Goal: Information Seeking & Learning: Learn about a topic

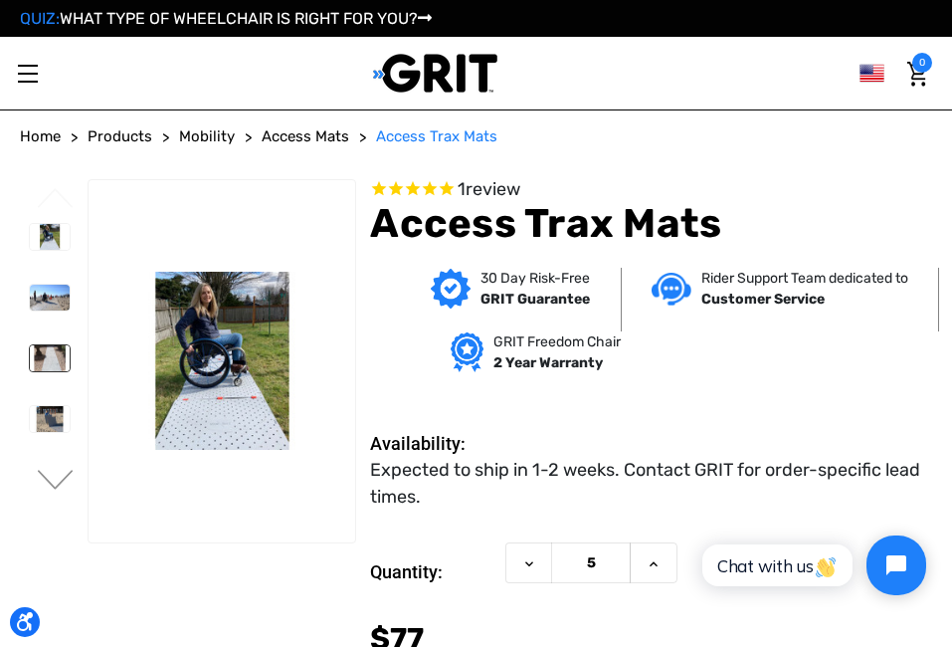
click at [45, 353] on img at bounding box center [50, 358] width 40 height 26
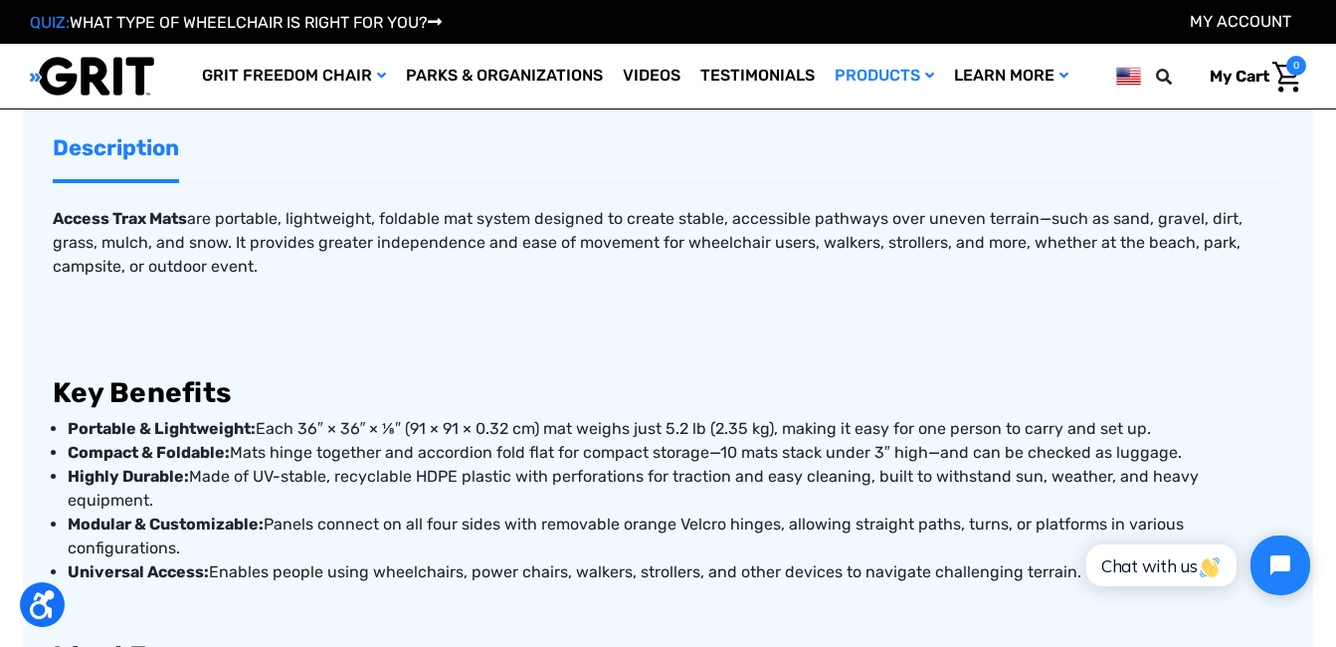
scroll to position [592, 0]
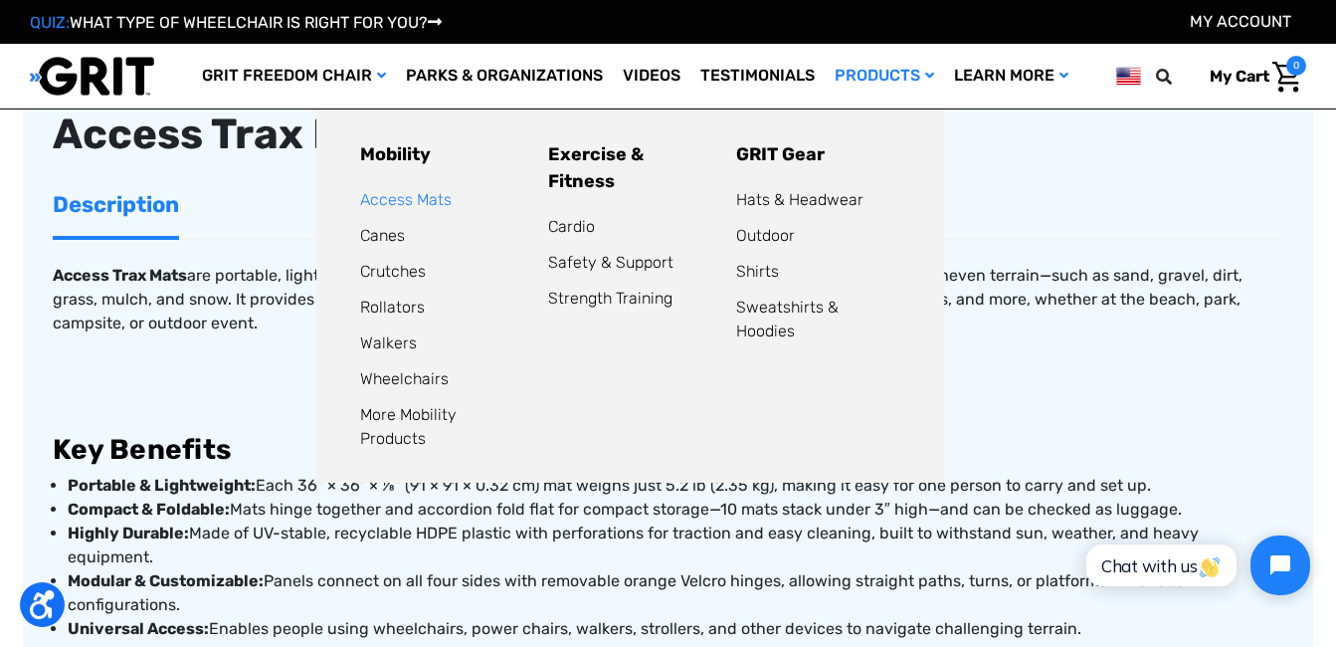
click at [412, 194] on link "Access Mats" at bounding box center [406, 199] width 92 height 19
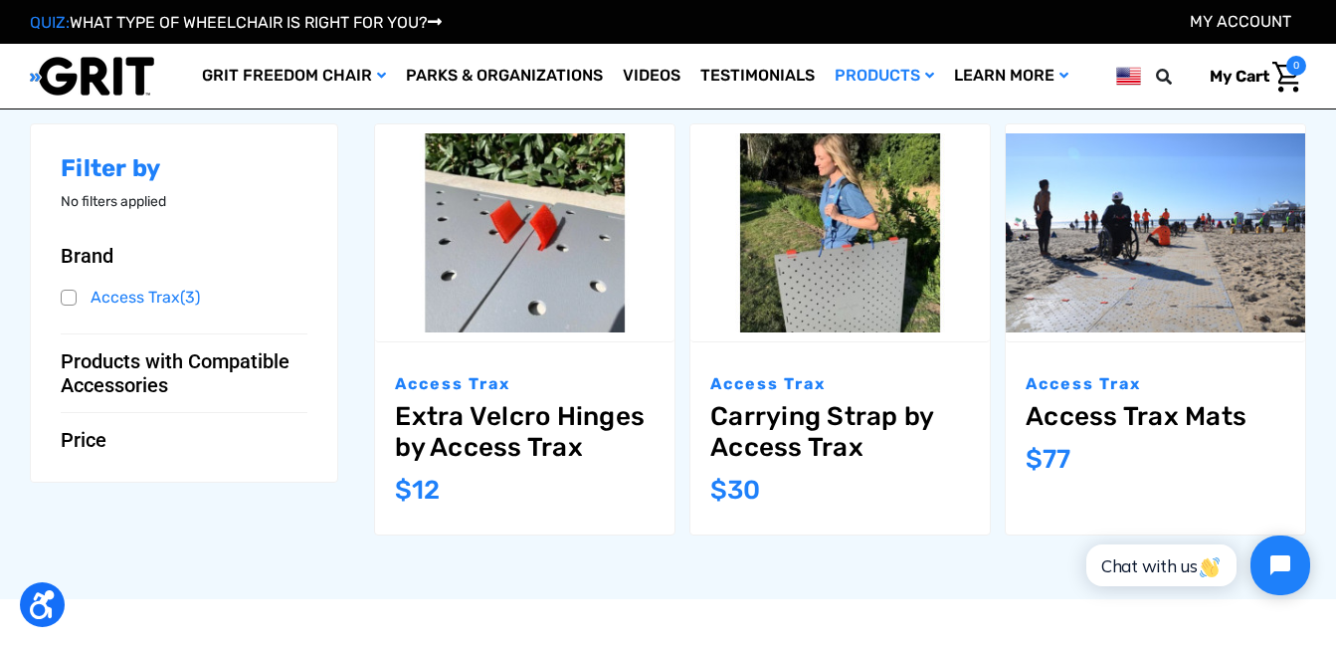
scroll to position [274, 0]
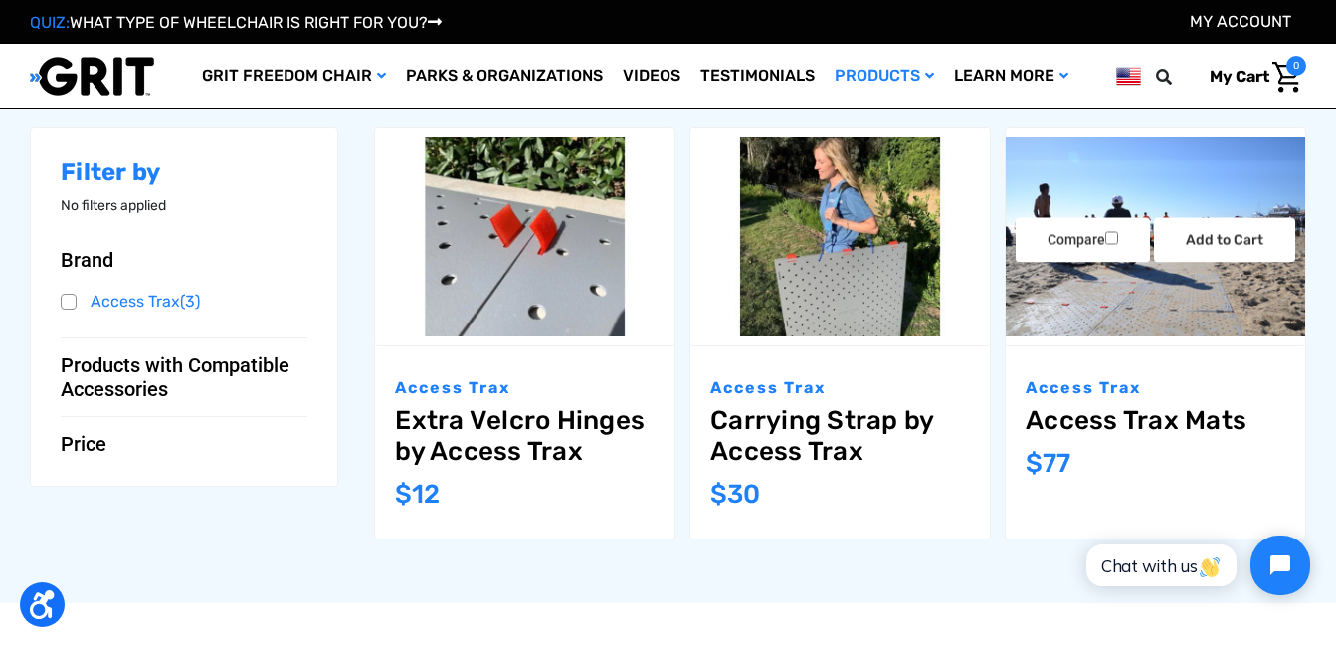
click at [1076, 291] on img "Access Trax Mats,$77.00\a" at bounding box center [1156, 236] width 300 height 199
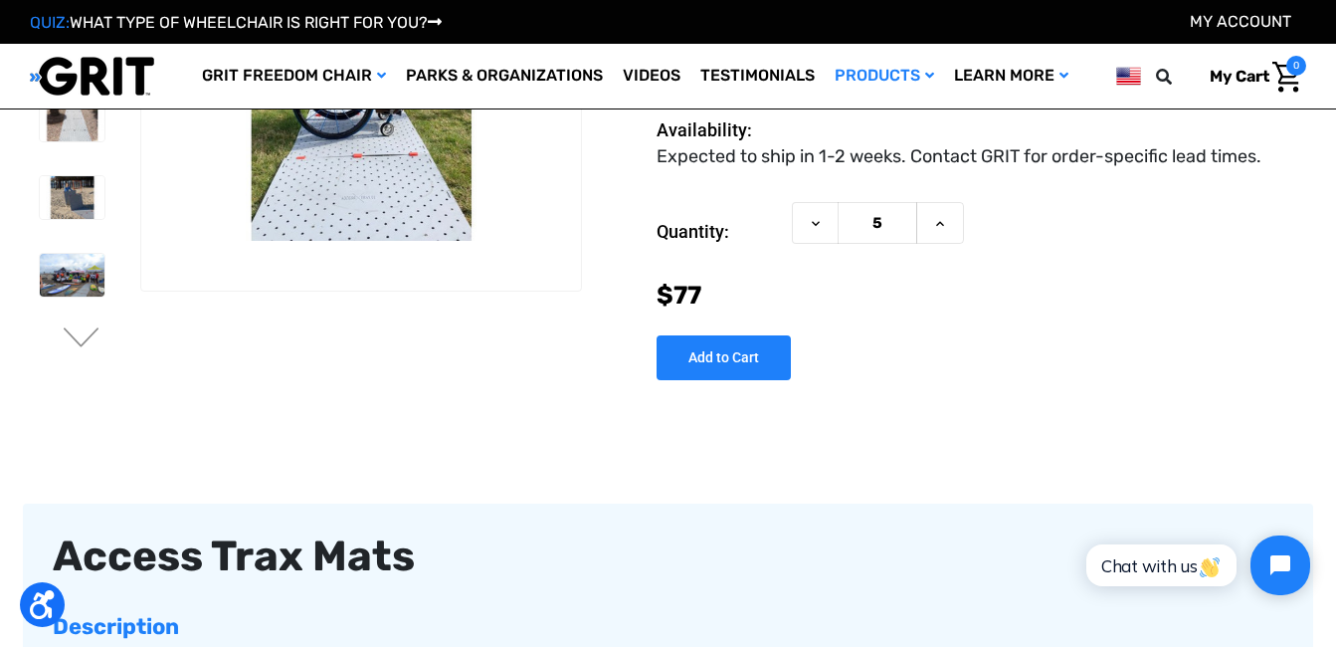
scroll to position [198, 0]
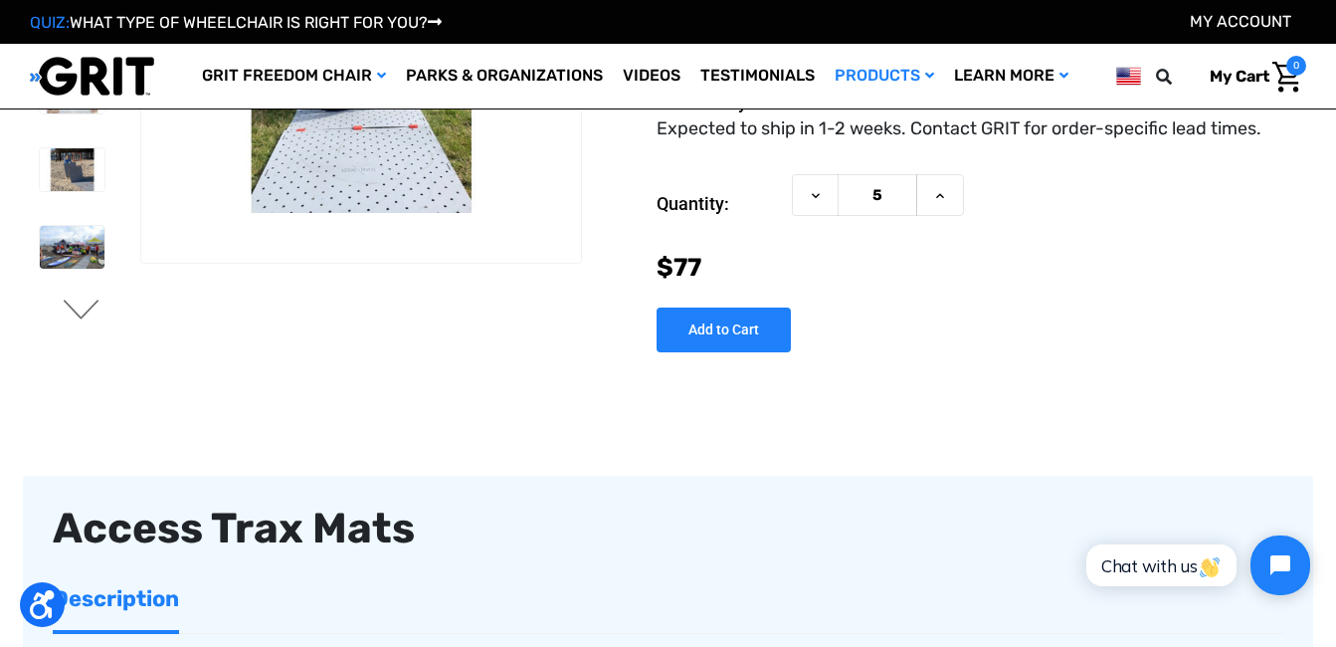
click at [86, 309] on button "Next" at bounding box center [82, 312] width 42 height 24
click at [77, 258] on img at bounding box center [72, 248] width 65 height 43
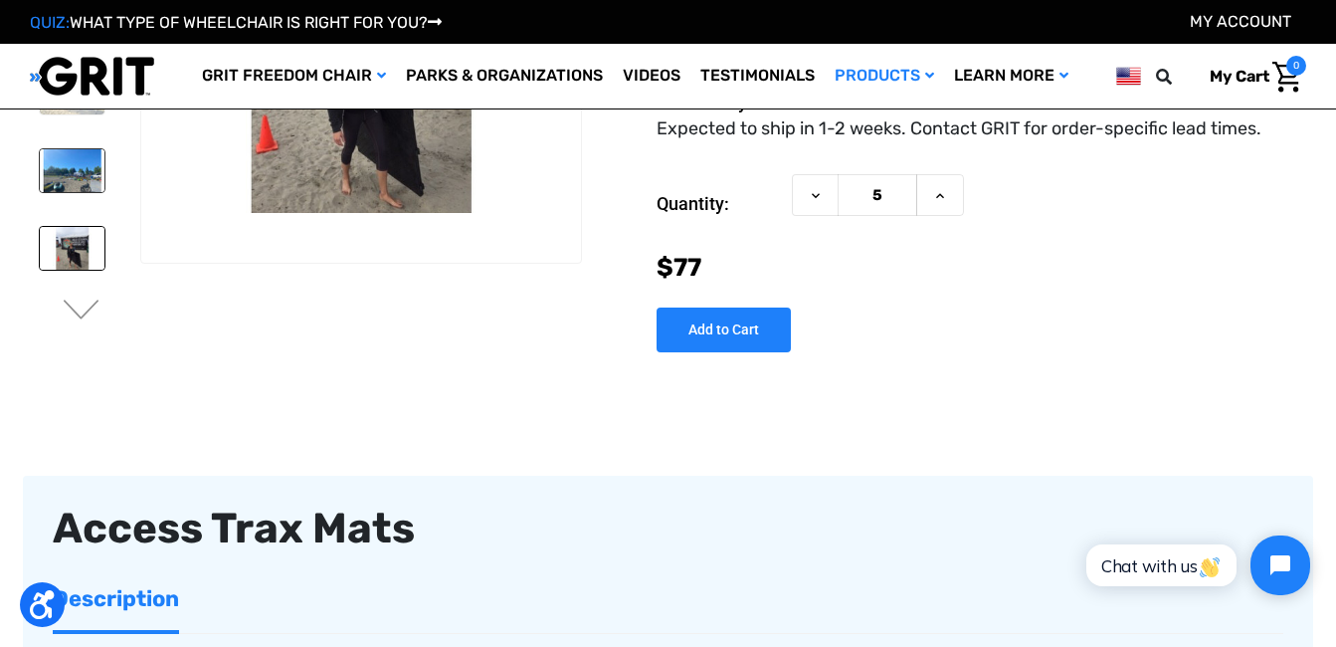
click at [92, 165] on img at bounding box center [72, 170] width 65 height 43
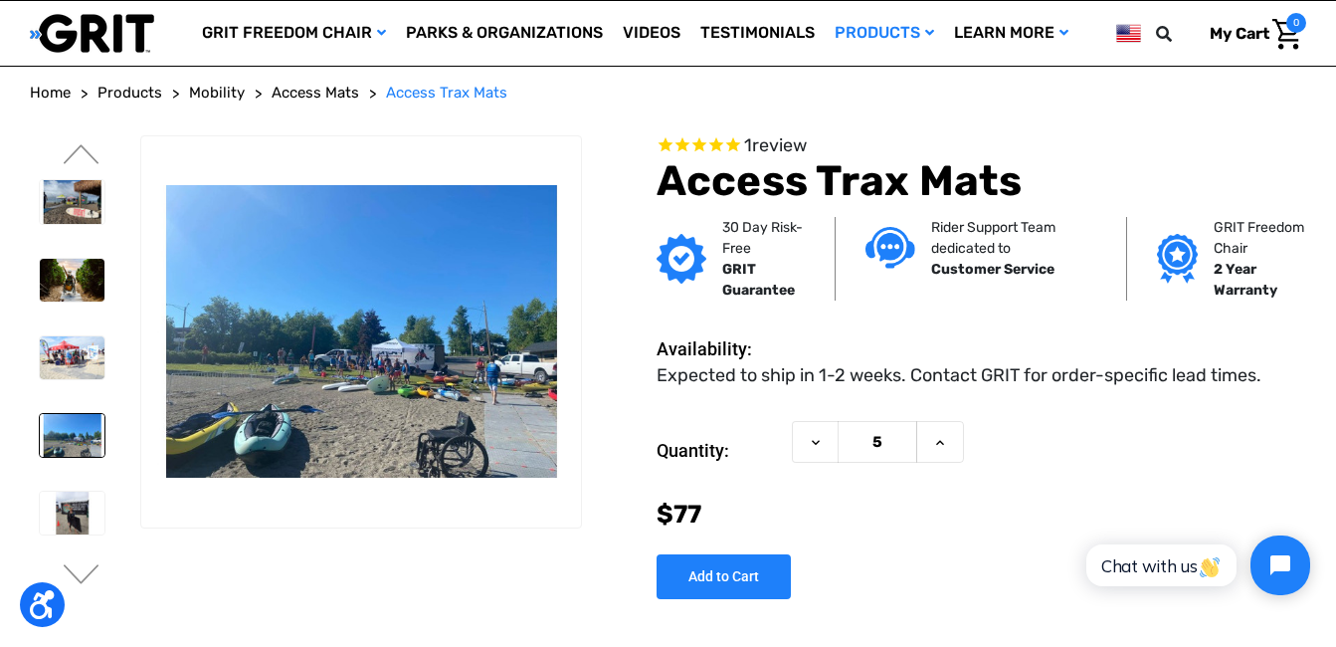
scroll to position [0, 0]
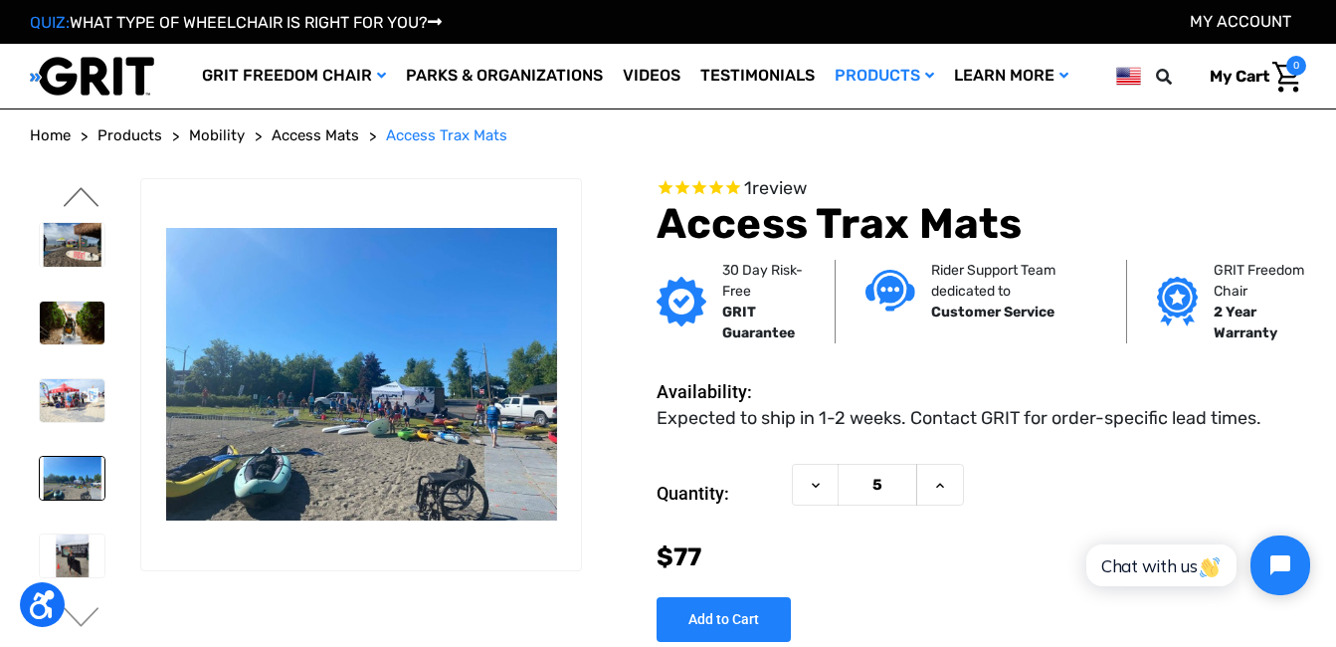
click at [78, 187] on button "Previous" at bounding box center [82, 199] width 42 height 24
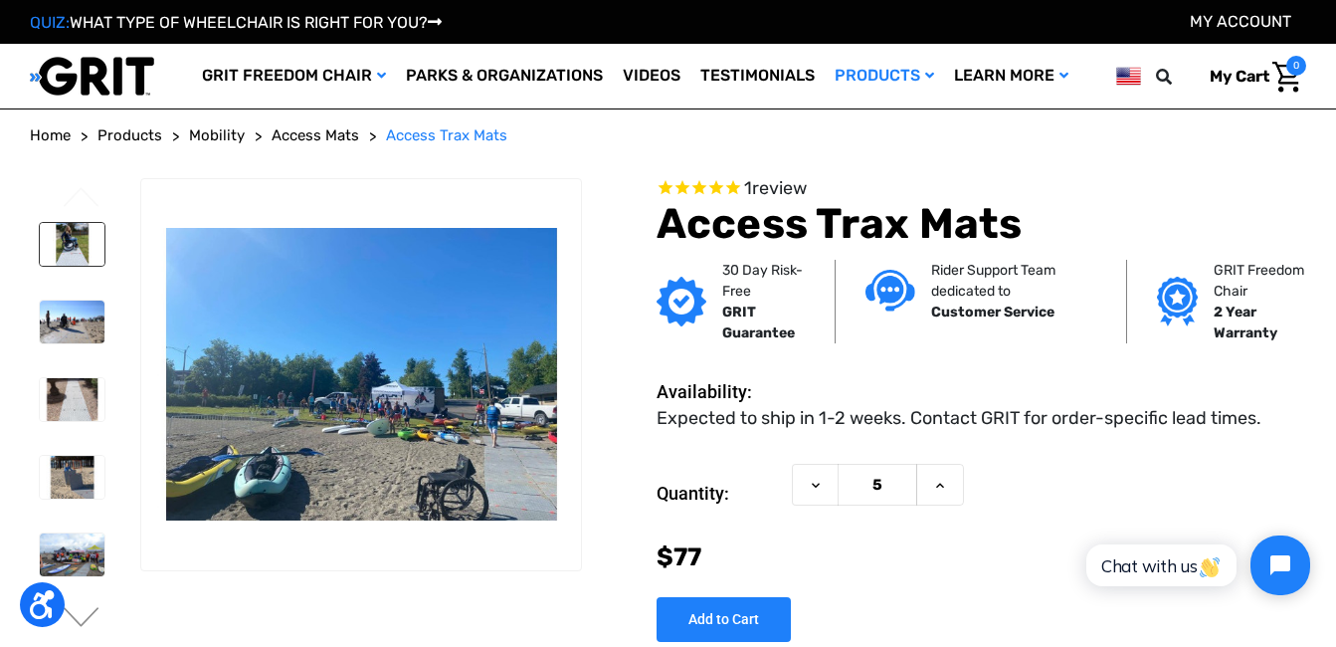
click at [70, 235] on img at bounding box center [72, 244] width 65 height 43
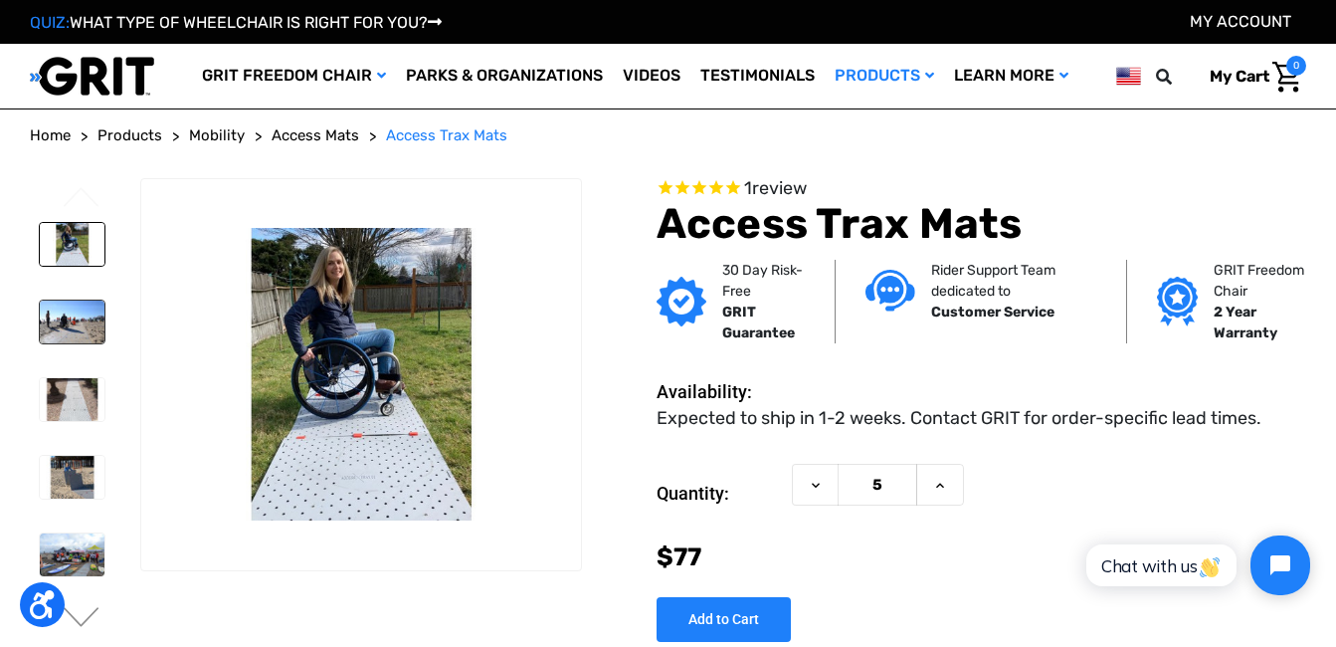
click at [67, 323] on img at bounding box center [72, 322] width 65 height 43
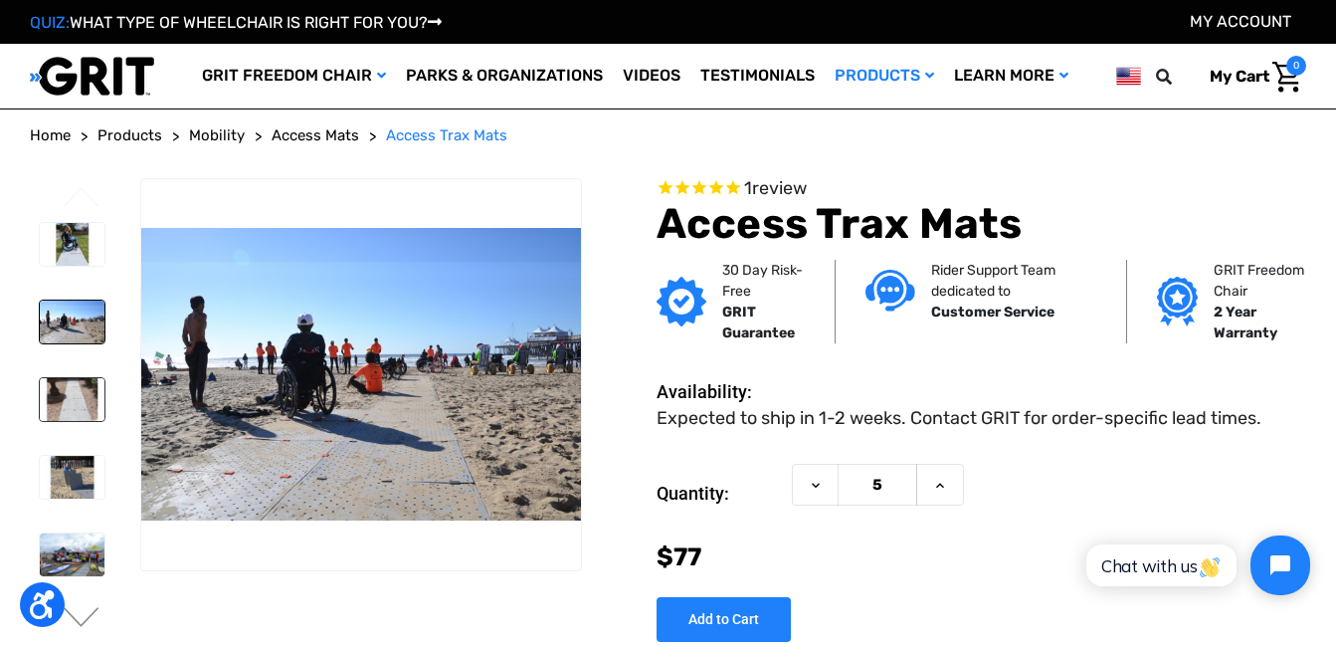
click at [69, 386] on img at bounding box center [72, 399] width 65 height 43
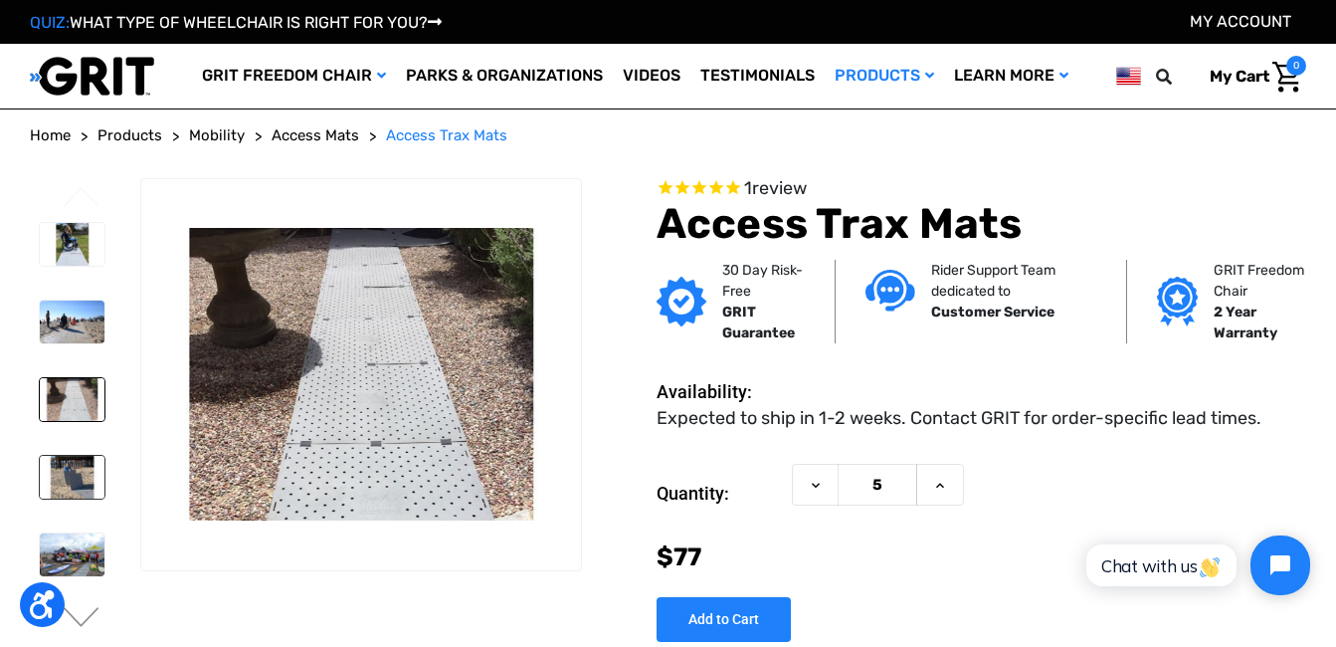
click at [70, 467] on img at bounding box center [72, 477] width 65 height 43
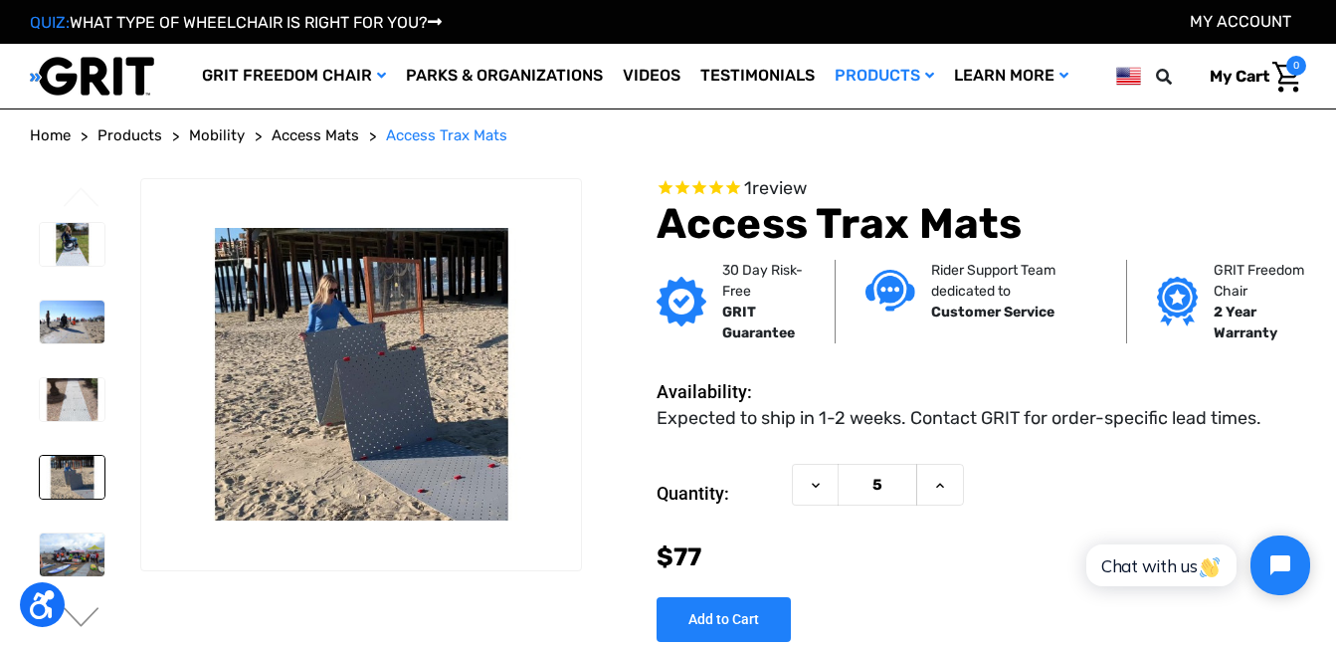
click at [59, 472] on img at bounding box center [72, 477] width 65 height 43
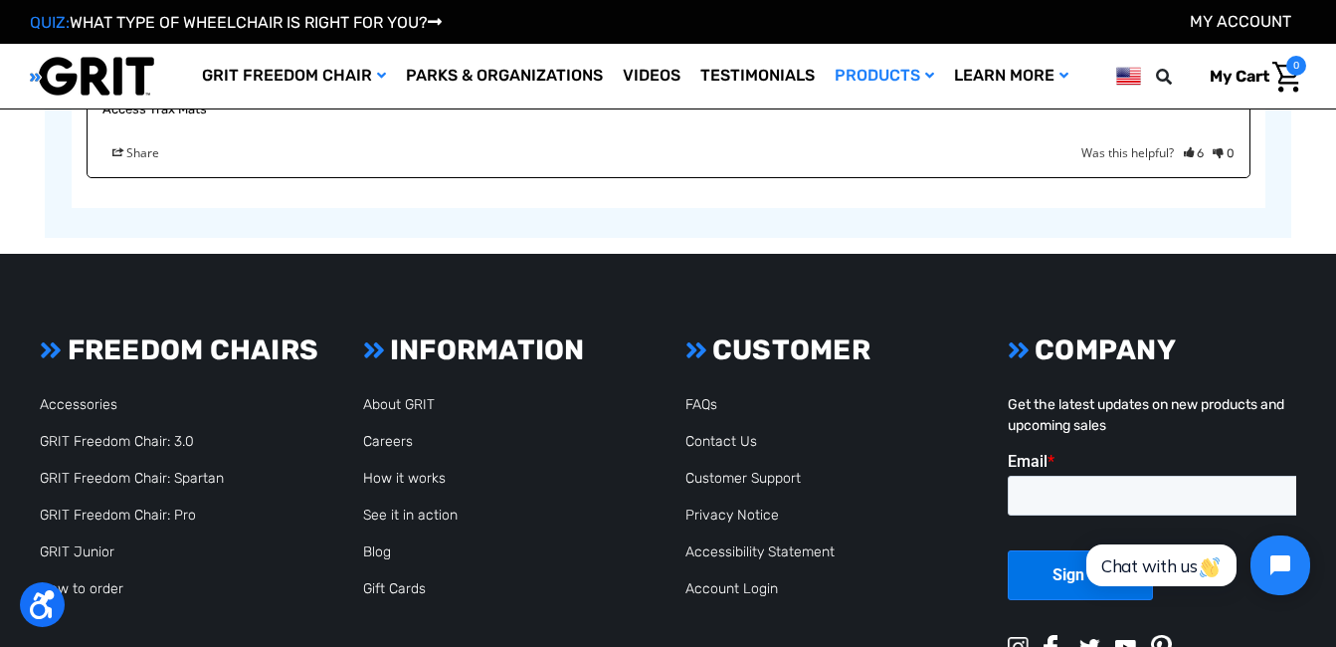
scroll to position [3547, 0]
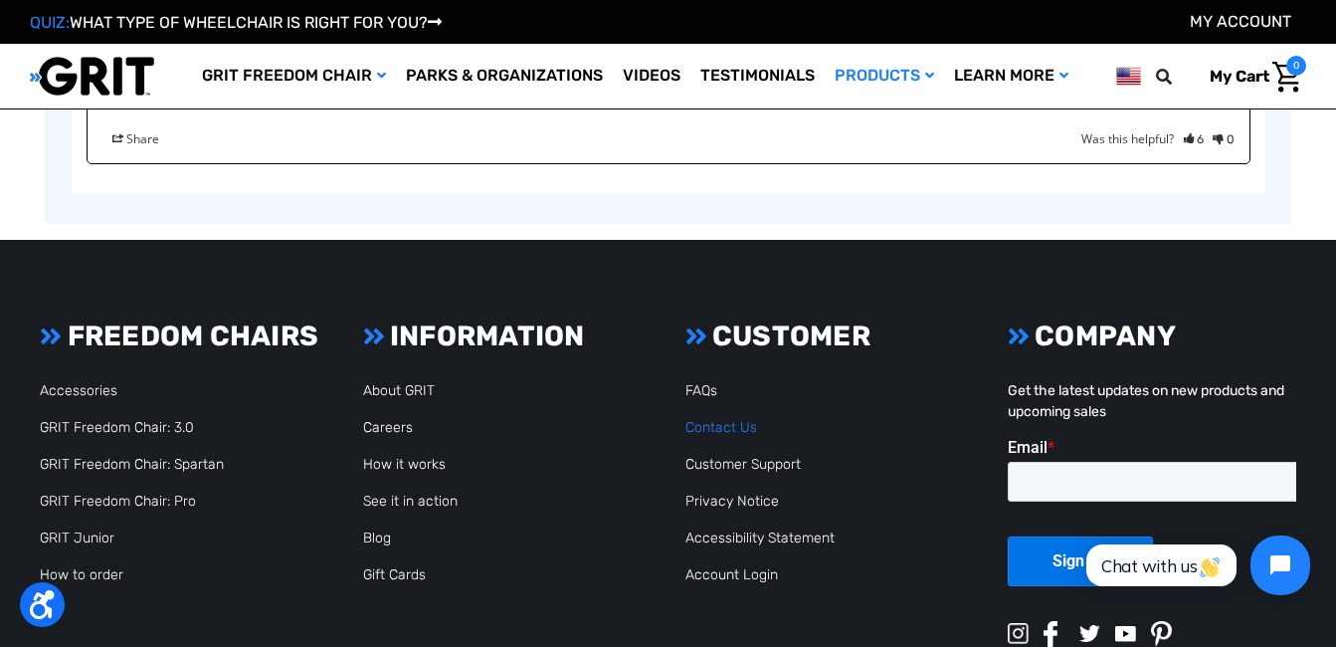
click at [748, 419] on link "Contact Us" at bounding box center [722, 427] width 72 height 17
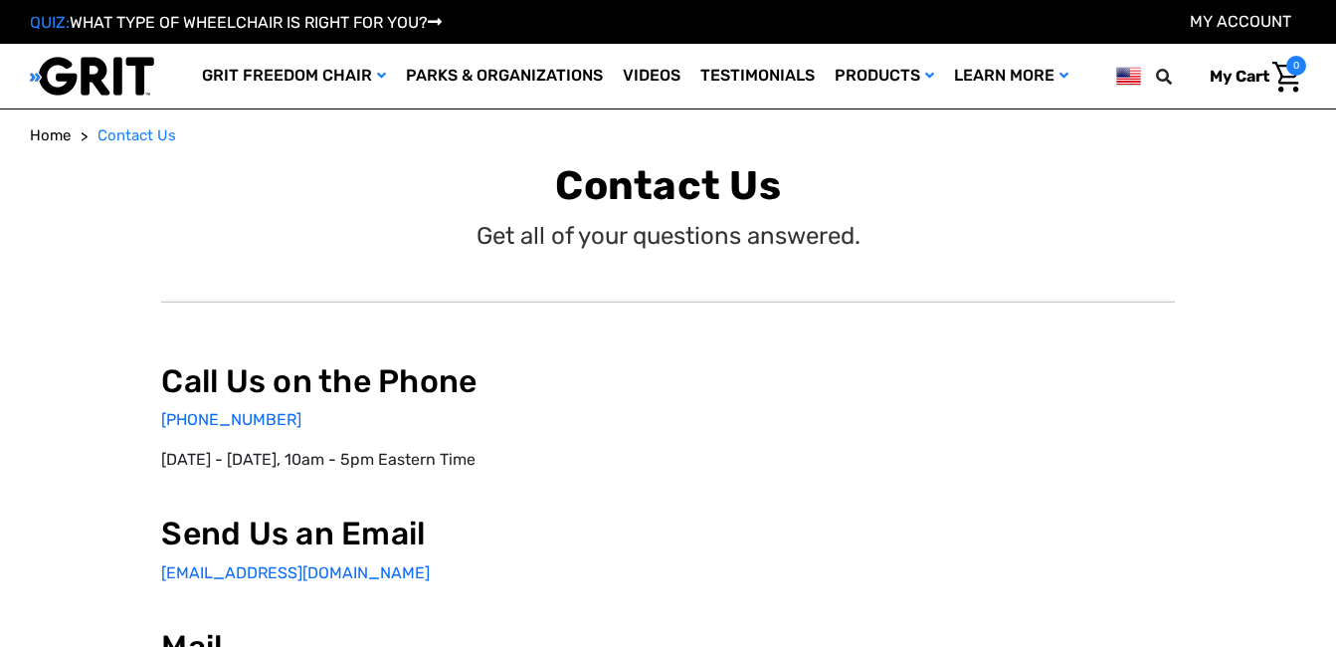
select select "US"
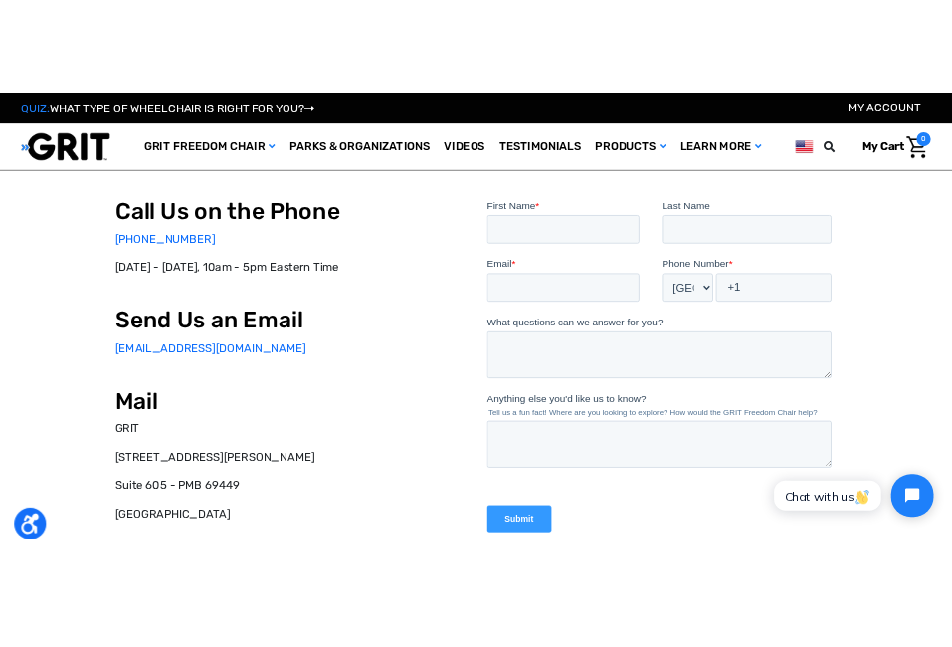
scroll to position [110, 0]
